Goal: Navigation & Orientation: Find specific page/section

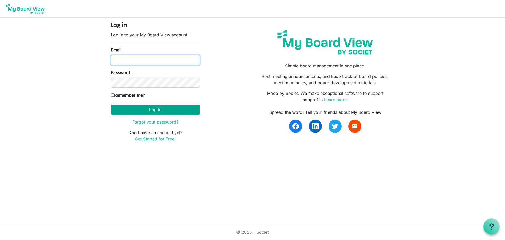
type input "aakc92@gmail.com"
click at [157, 108] on button "Log in" at bounding box center [155, 109] width 89 height 10
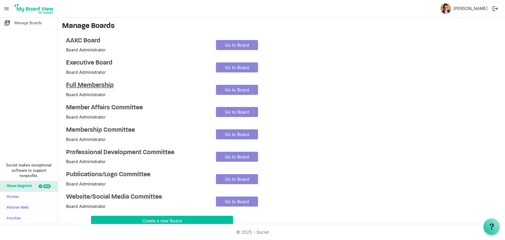
click at [101, 87] on h4 "Full Membership" at bounding box center [137, 86] width 142 height 8
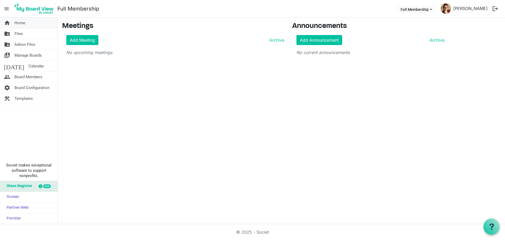
click at [21, 25] on span "Home" at bounding box center [19, 23] width 11 height 11
